Goal: Navigation & Orientation: Find specific page/section

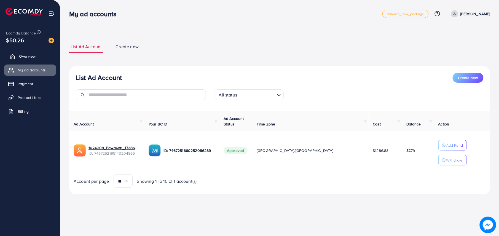
click at [33, 55] on span "Overview" at bounding box center [27, 56] width 17 height 6
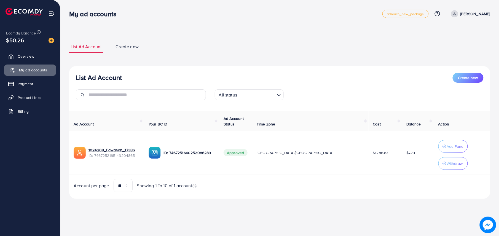
click at [41, 72] on span "My ad accounts" at bounding box center [33, 70] width 28 height 6
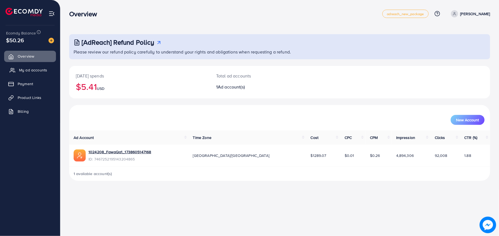
click at [38, 67] on span "My ad accounts" at bounding box center [33, 70] width 28 height 6
